Goal: Information Seeking & Learning: Learn about a topic

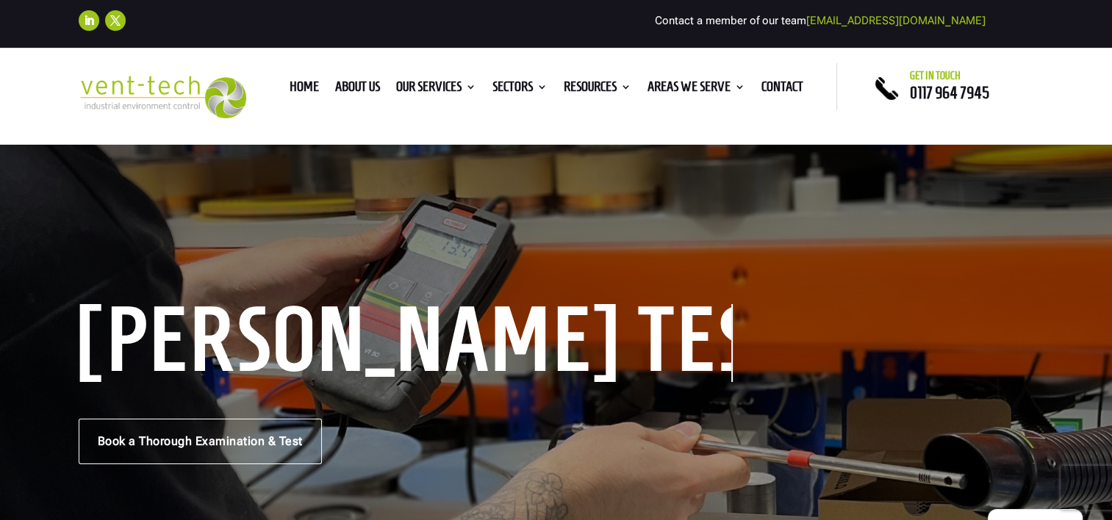
click at [862, 201] on div "LEV Coshh Testing Book a Thorough Examination & Test" at bounding box center [556, 386] width 1112 height 523
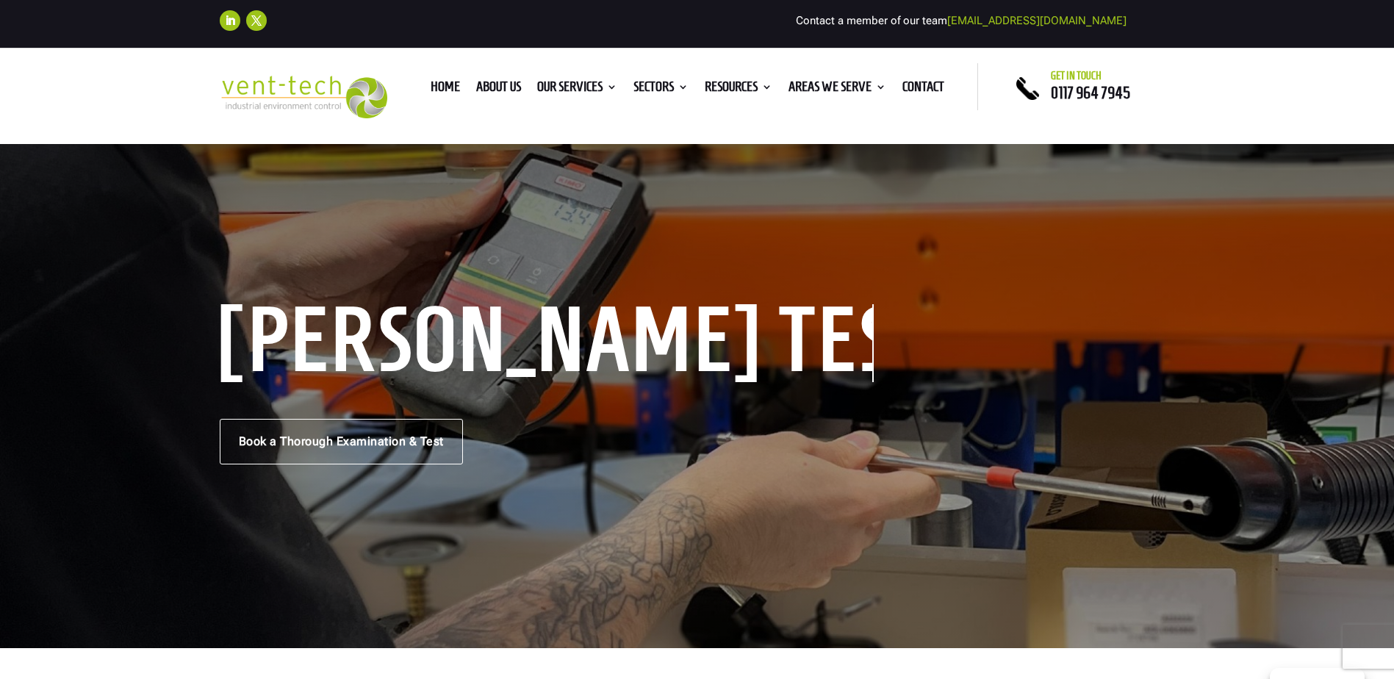
drag, startPoint x: 525, startPoint y: 526, endPoint x: 591, endPoint y: 335, distance: 201.6
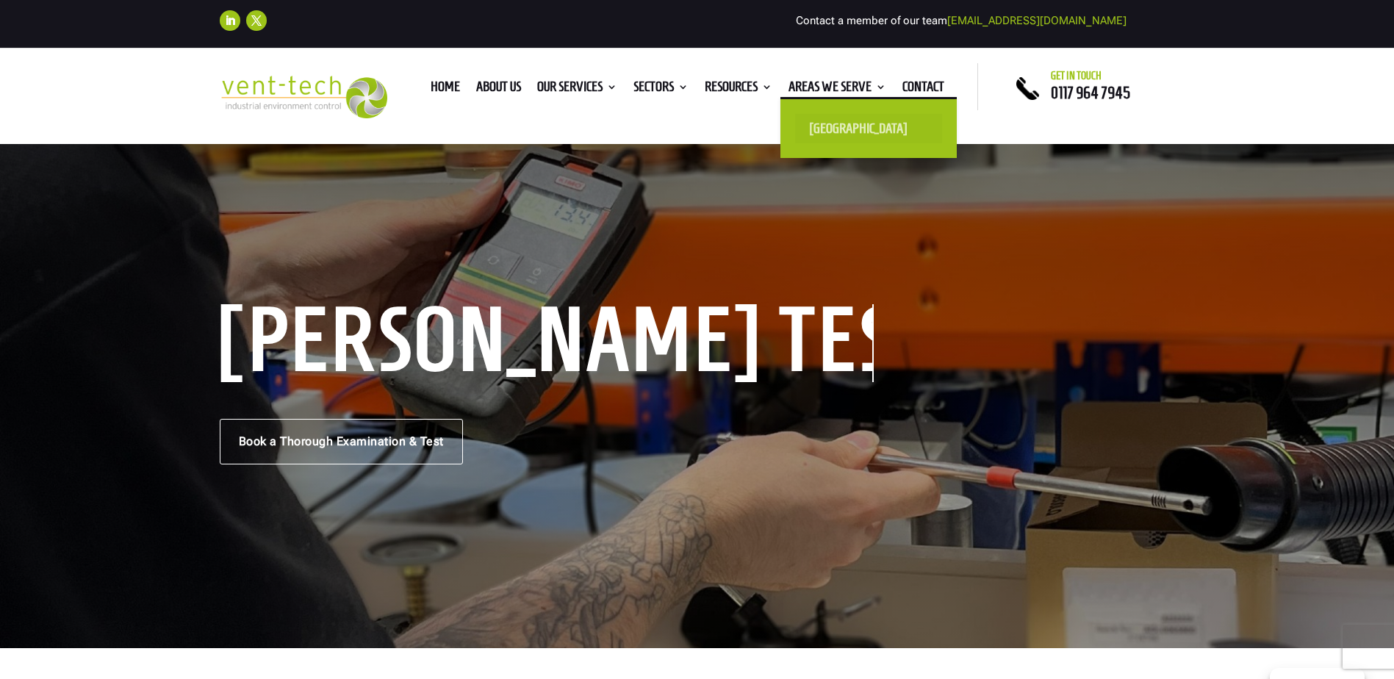
click at [826, 130] on link "[GEOGRAPHIC_DATA]" at bounding box center [868, 128] width 147 height 29
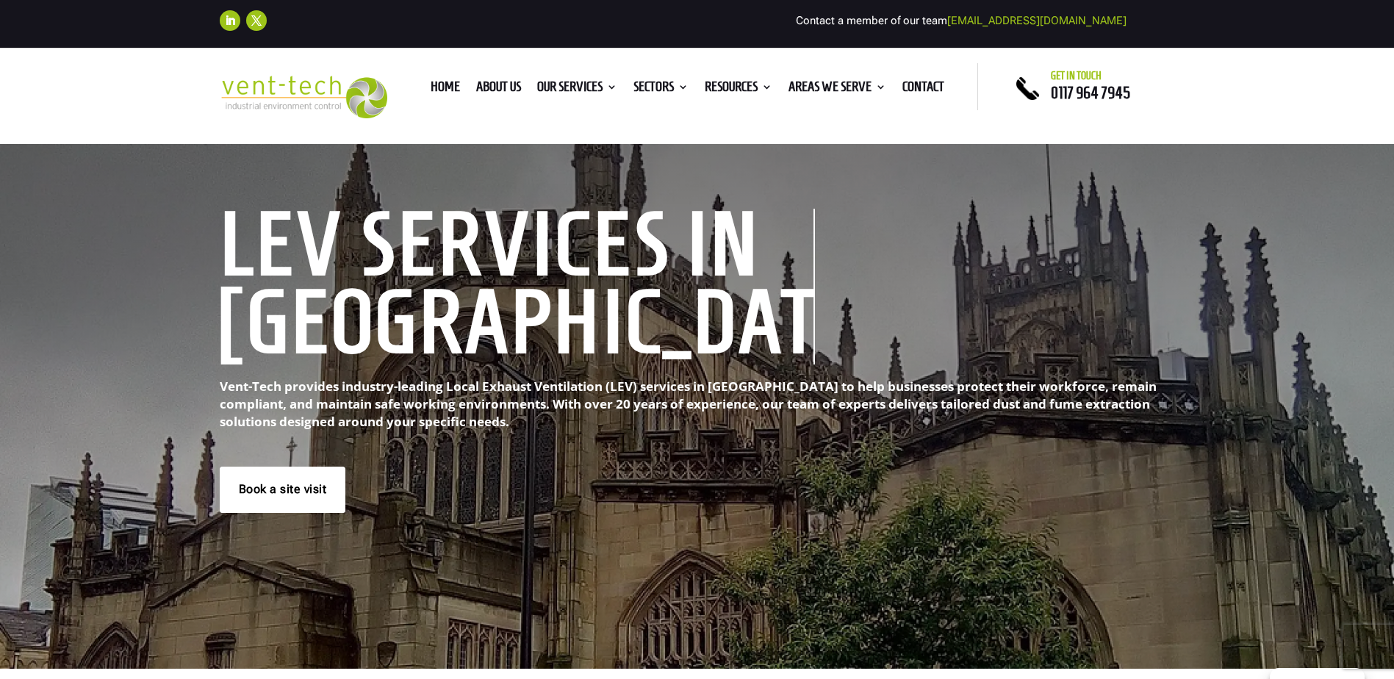
drag, startPoint x: 189, startPoint y: 379, endPoint x: 262, endPoint y: 160, distance: 230.8
click at [484, 88] on link "About us" at bounding box center [498, 90] width 45 height 16
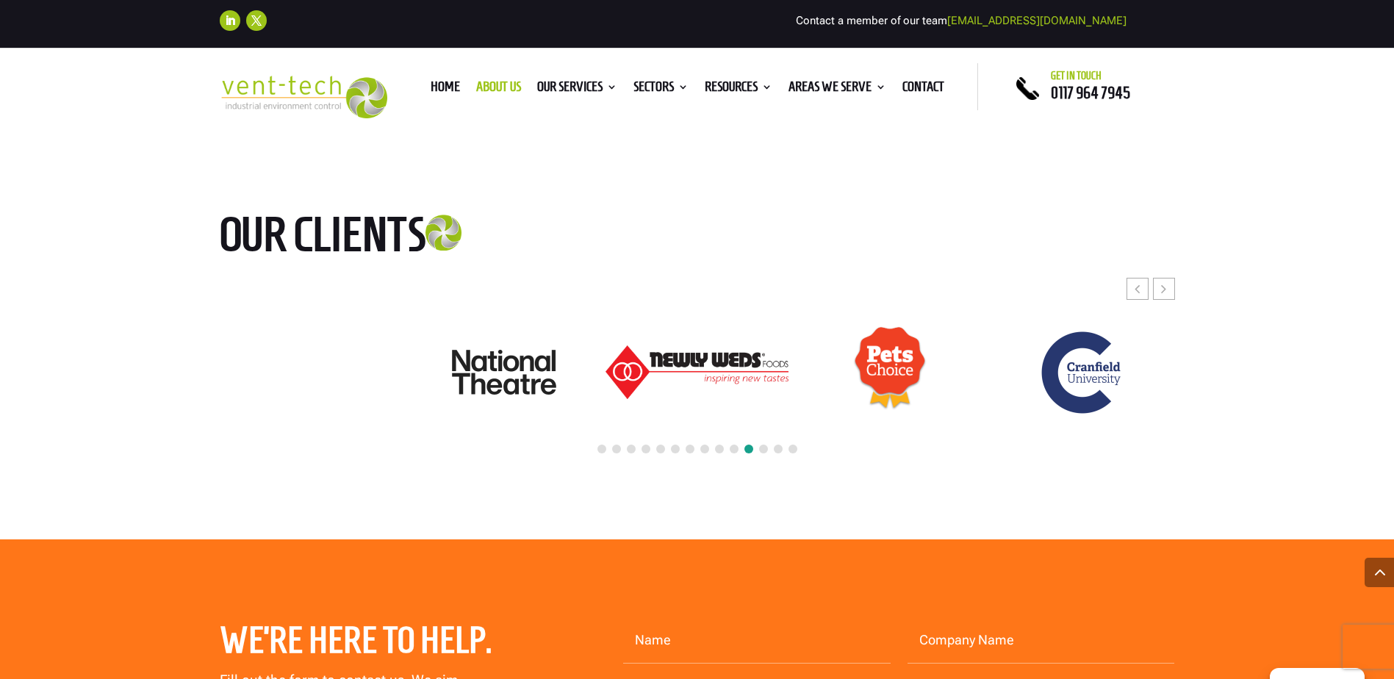
scroll to position [3676, 0]
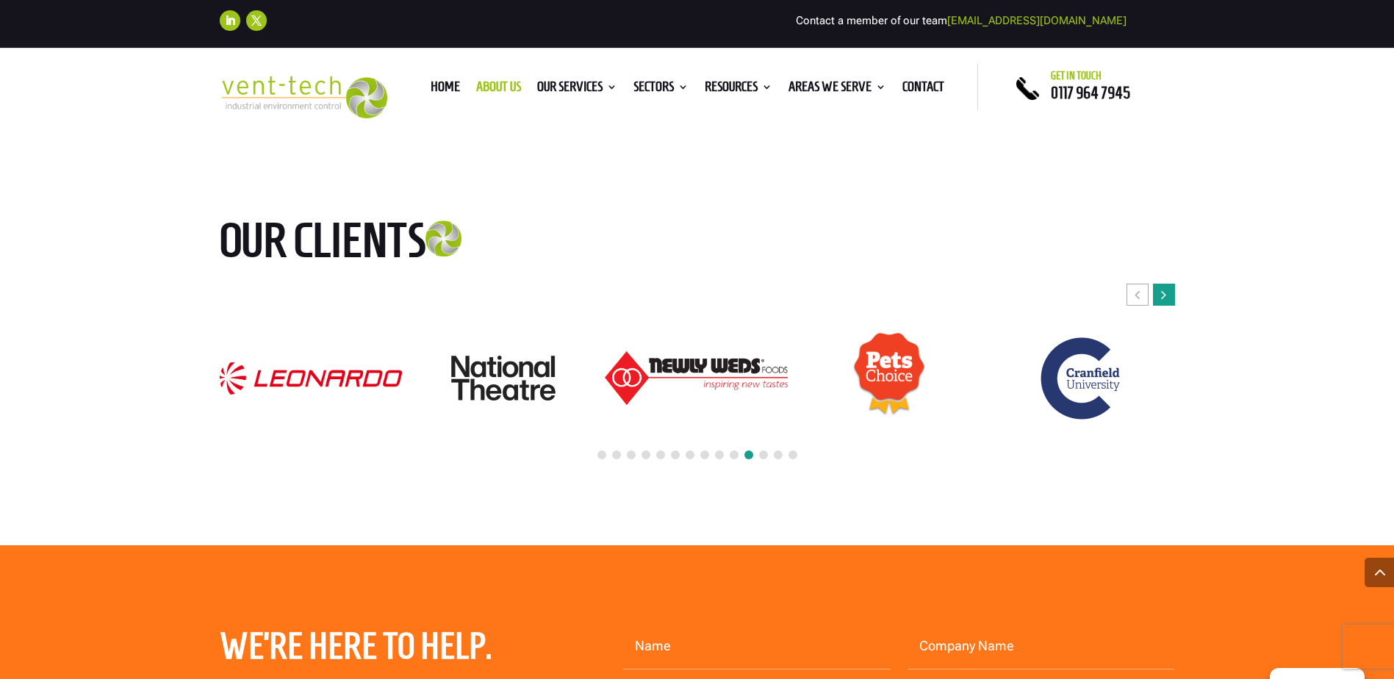
click at [1166, 287] on icon "Next slide" at bounding box center [1163, 294] width 5 height 15
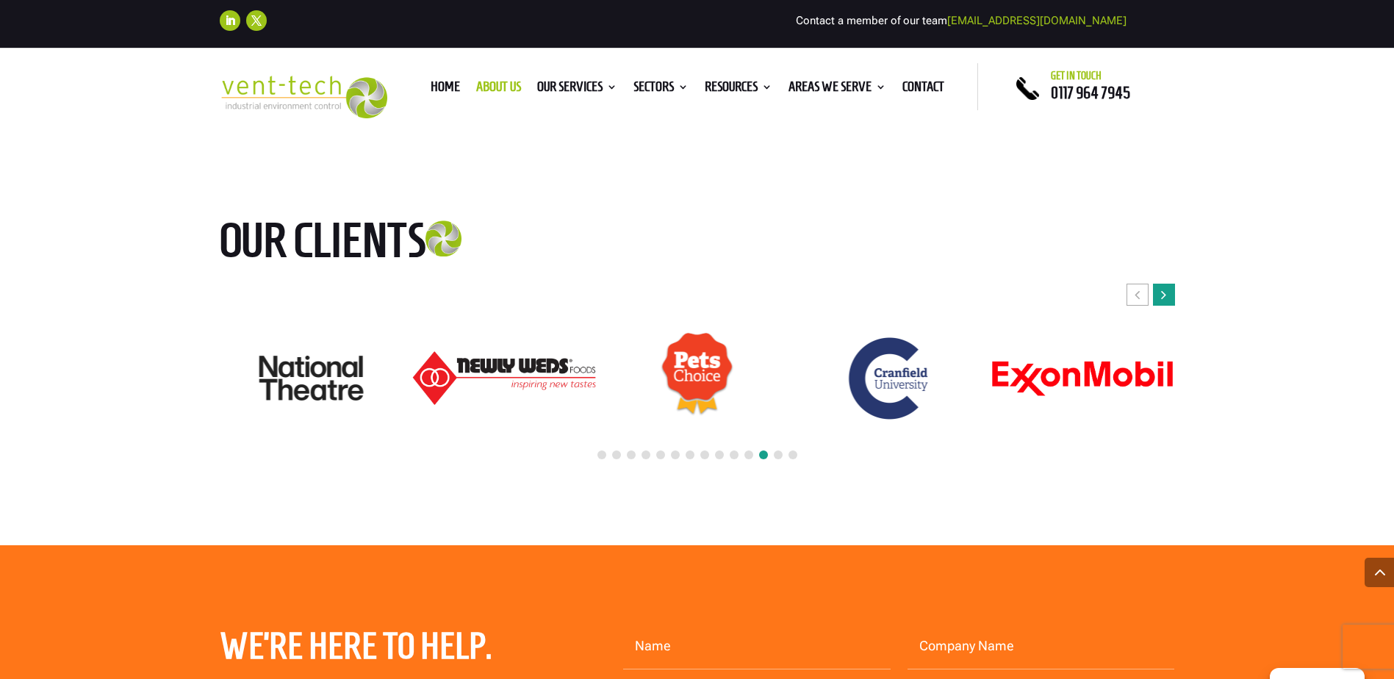
click at [1165, 287] on icon "Next slide" at bounding box center [1163, 294] width 5 height 15
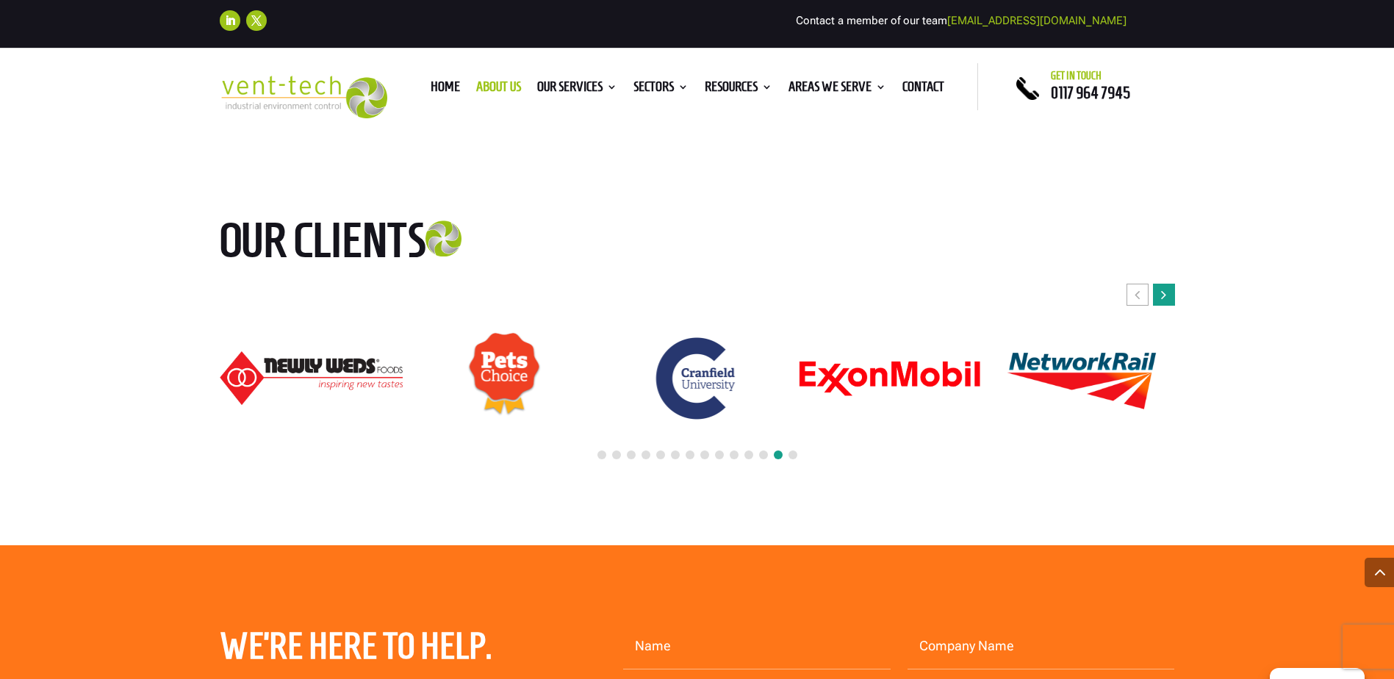
click at [1165, 287] on icon "Next slide" at bounding box center [1163, 294] width 5 height 15
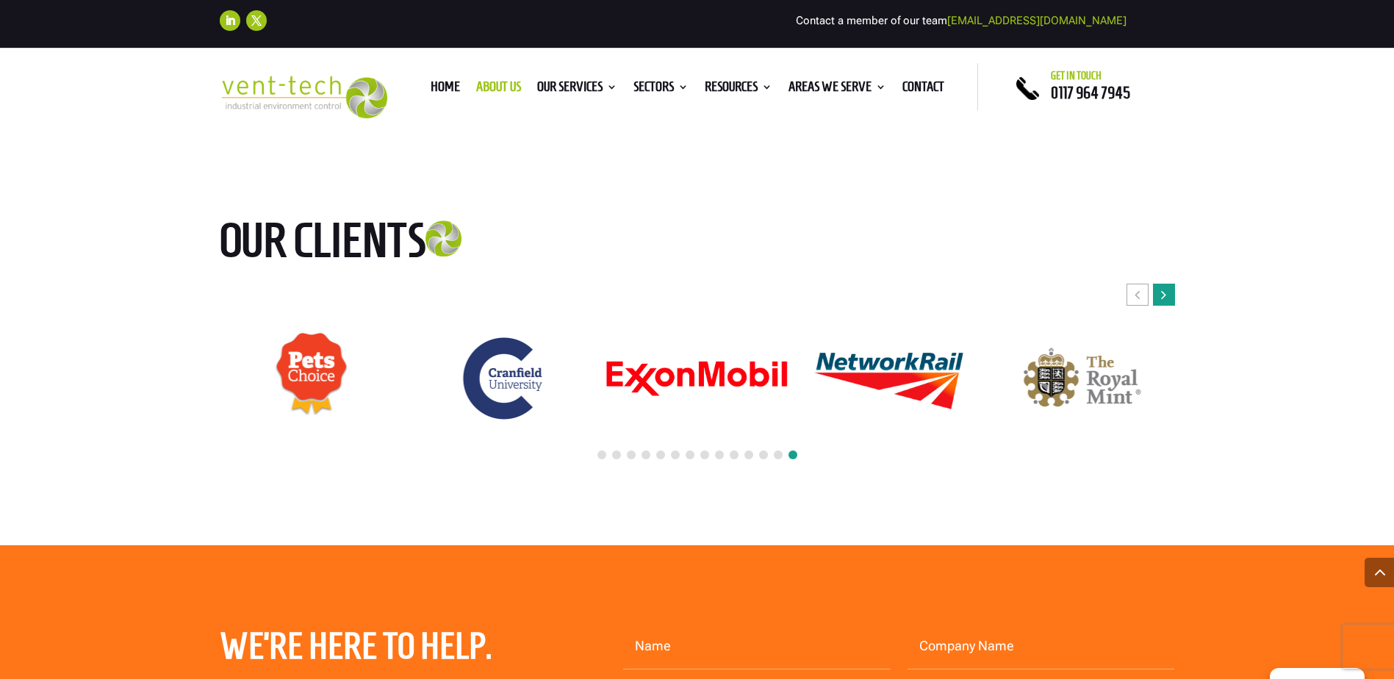
click at [1165, 287] on icon "Next slide" at bounding box center [1163, 294] width 5 height 15
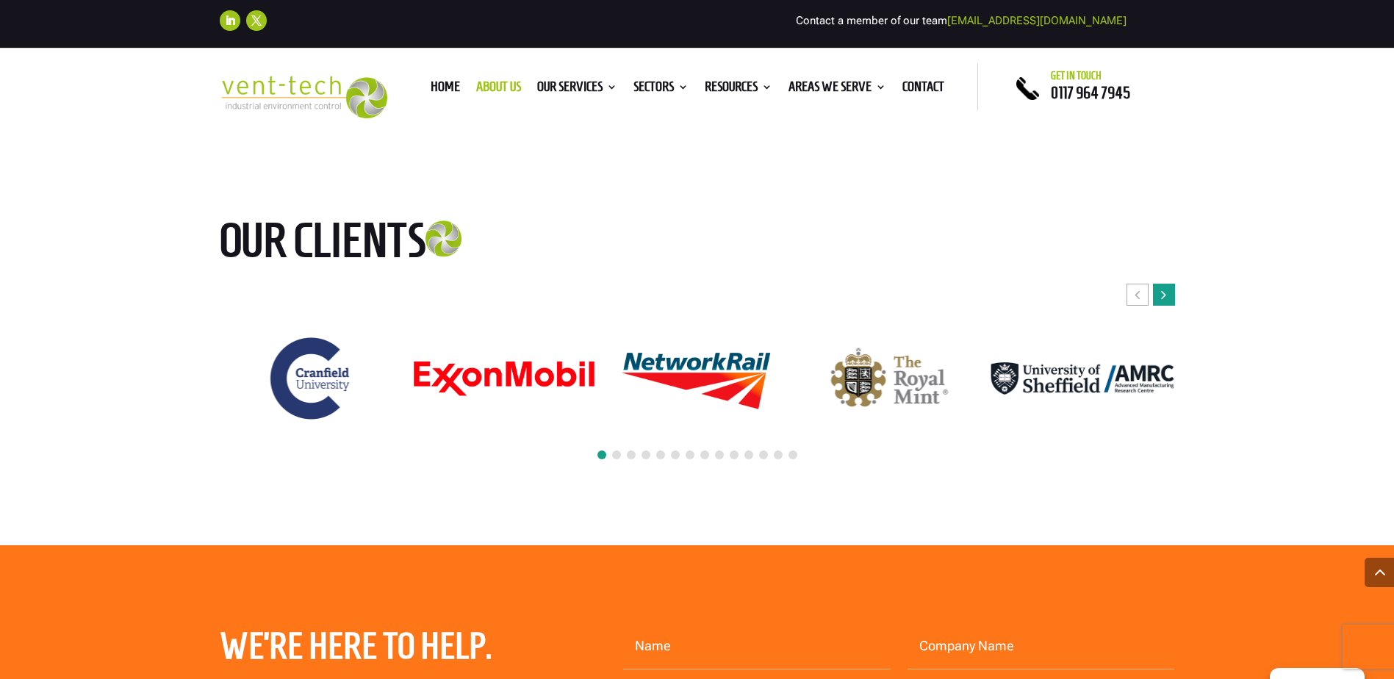
click at [1165, 287] on icon "Next slide" at bounding box center [1163, 294] width 5 height 15
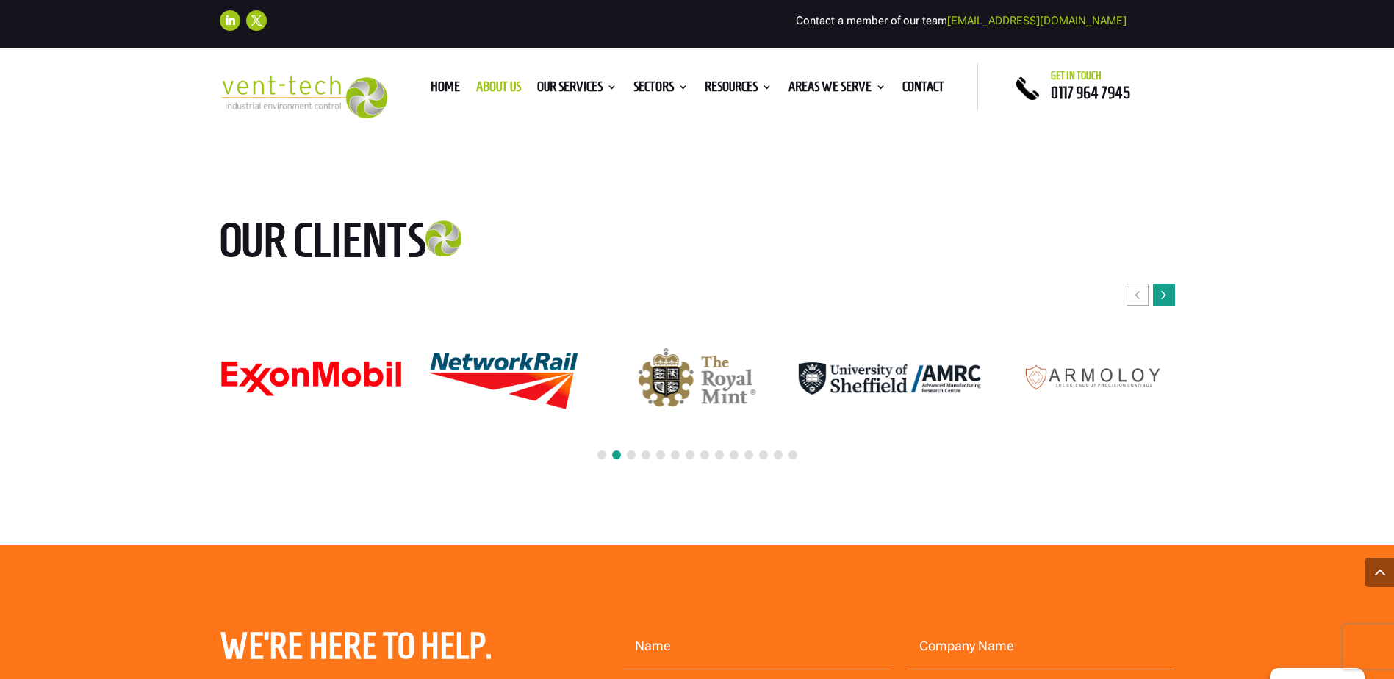
click at [1164, 287] on icon "Next slide" at bounding box center [1163, 294] width 5 height 15
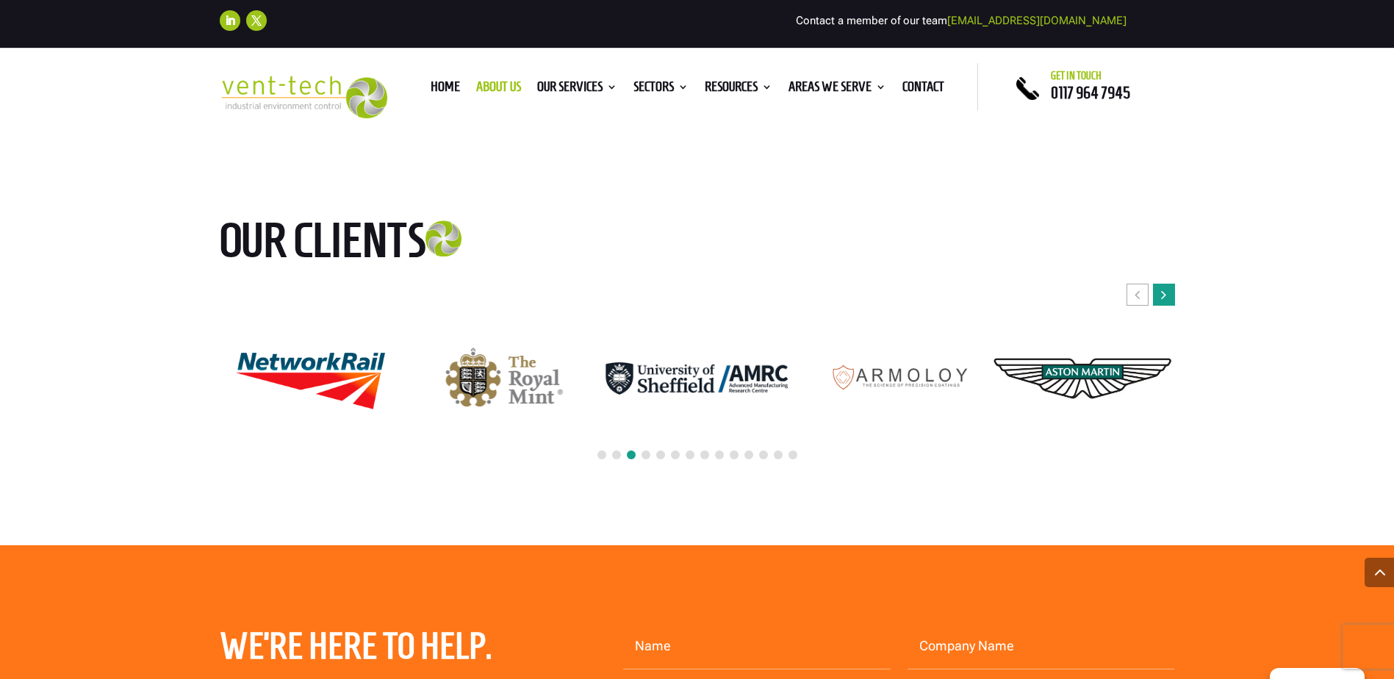
click at [1164, 287] on icon "Next slide" at bounding box center [1163, 294] width 5 height 15
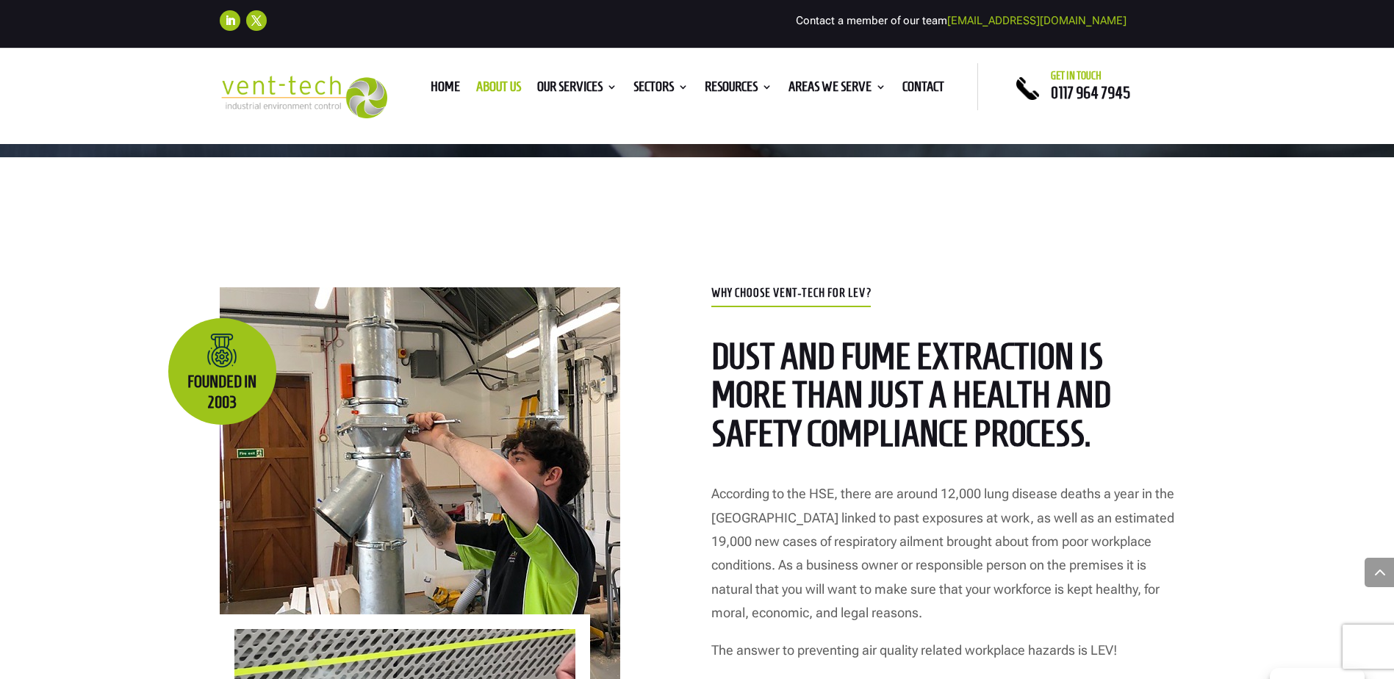
scroll to position [0, 0]
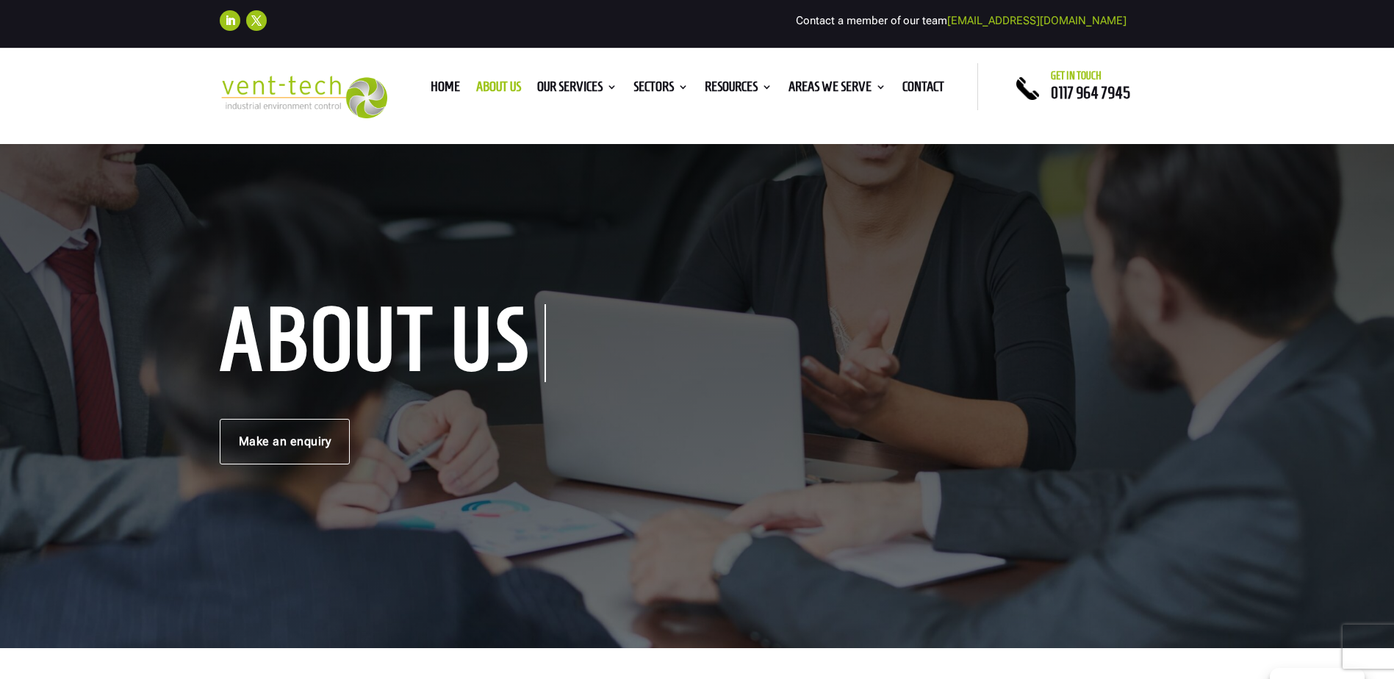
drag, startPoint x: 605, startPoint y: 513, endPoint x: 677, endPoint y: 210, distance: 312.0
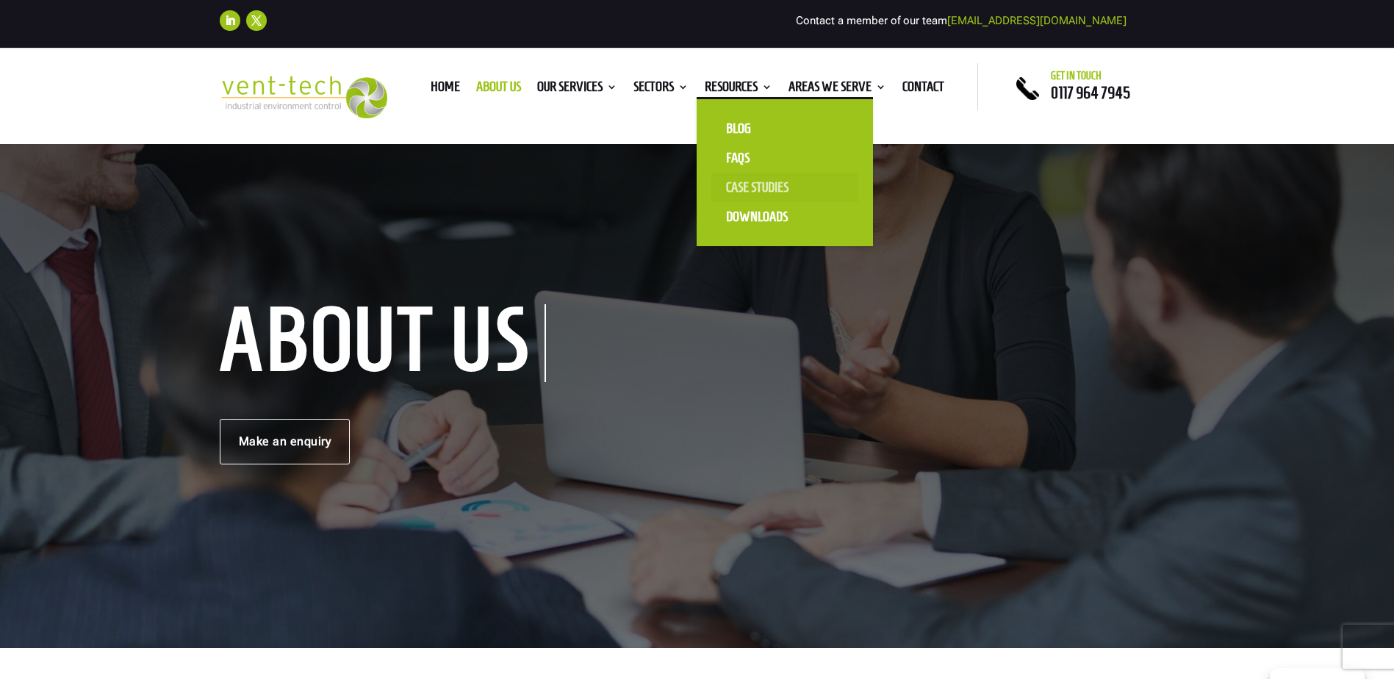
click at [753, 186] on link "Case Studies" at bounding box center [785, 187] width 147 height 29
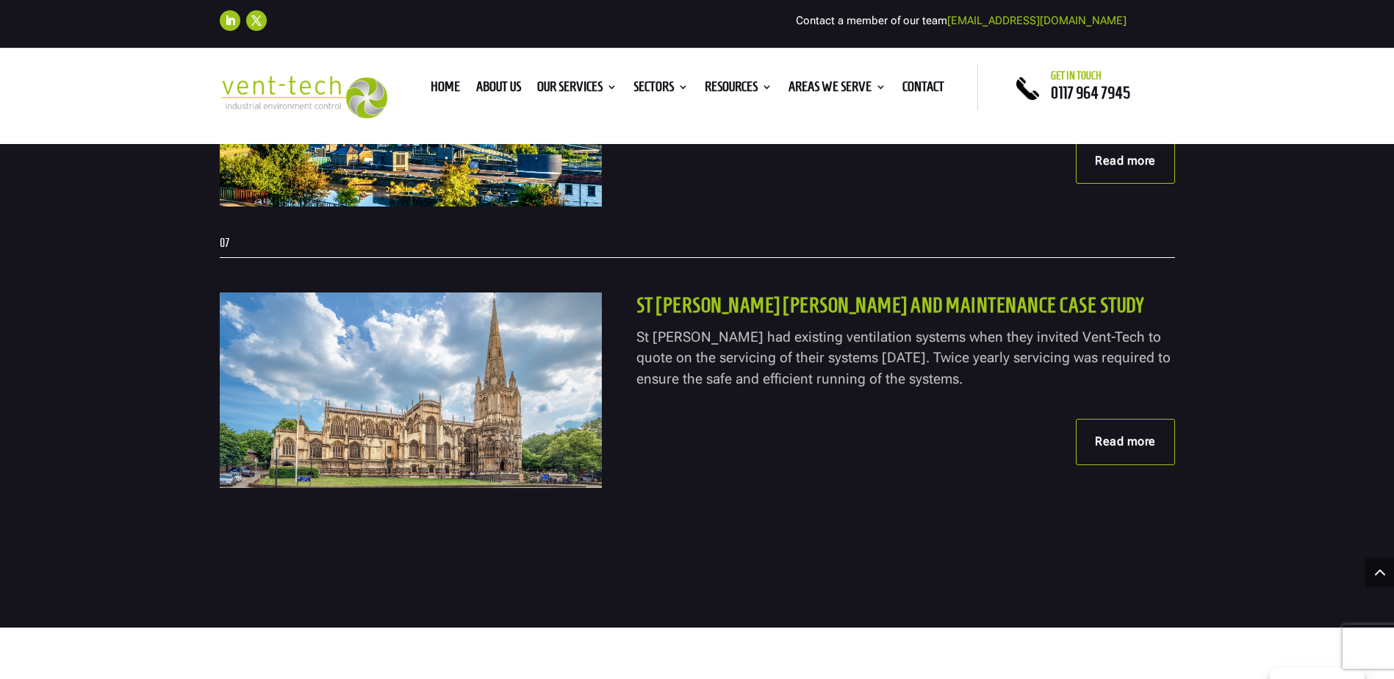
scroll to position [2097, 0]
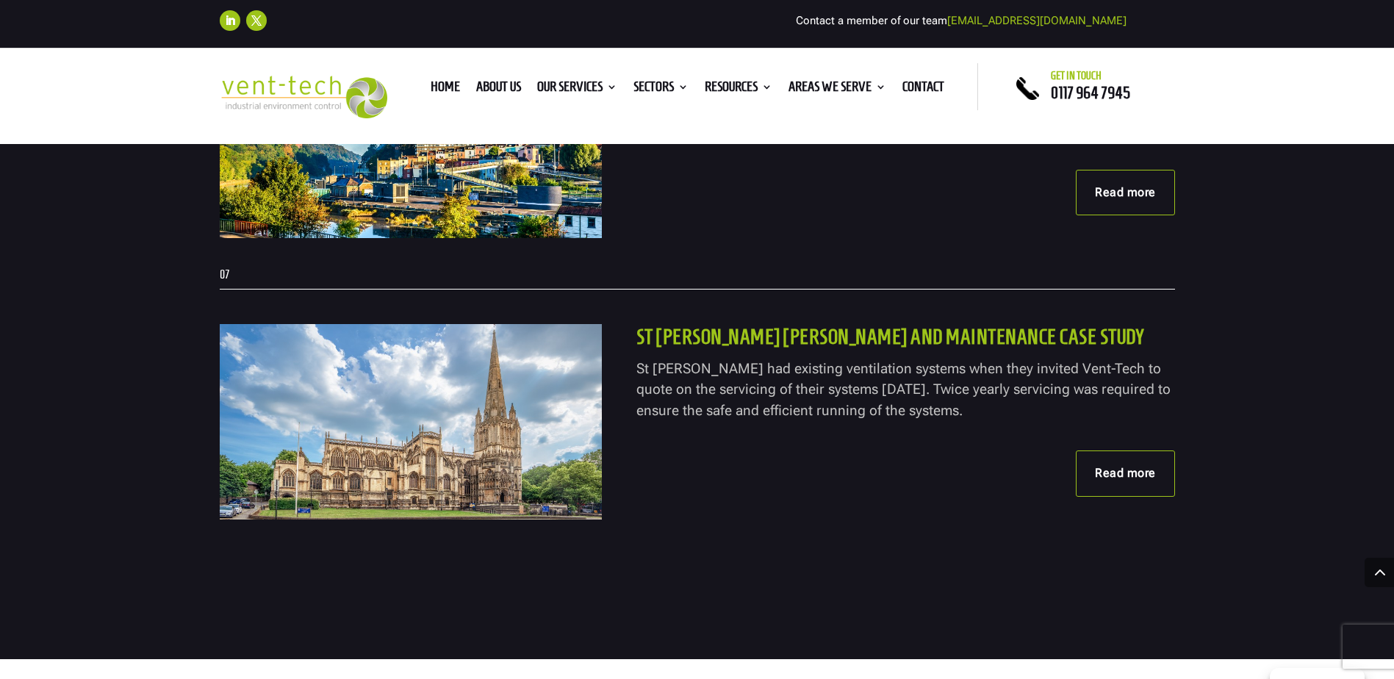
drag, startPoint x: 944, startPoint y: 127, endPoint x: 1048, endPoint y: 43, distance: 134.3
